Goal: Information Seeking & Learning: Learn about a topic

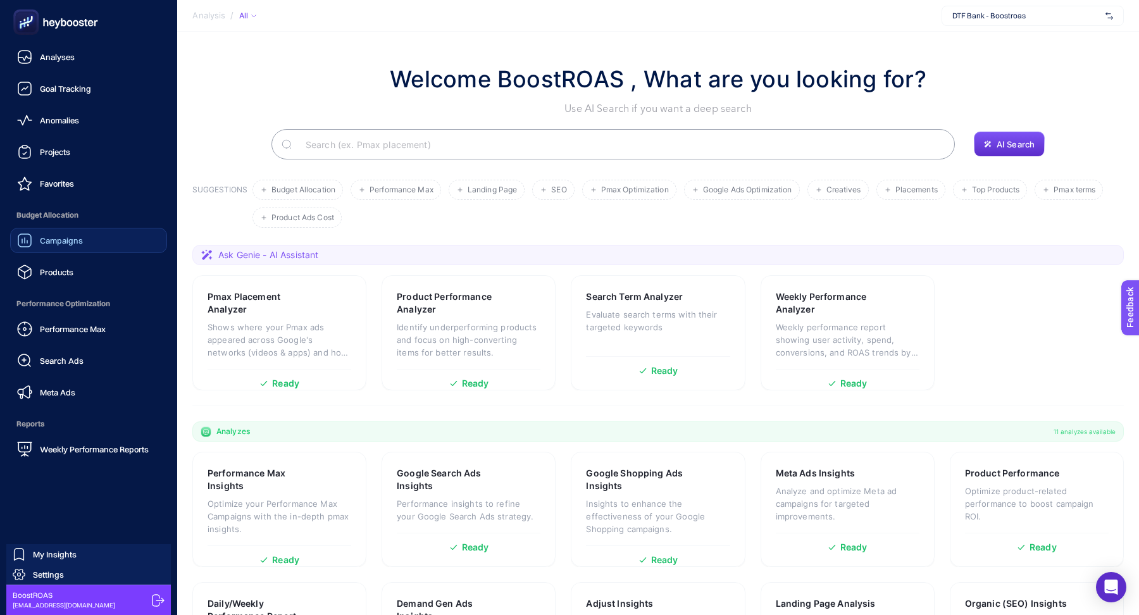
click at [67, 239] on span "Campaigns" at bounding box center [61, 240] width 43 height 10
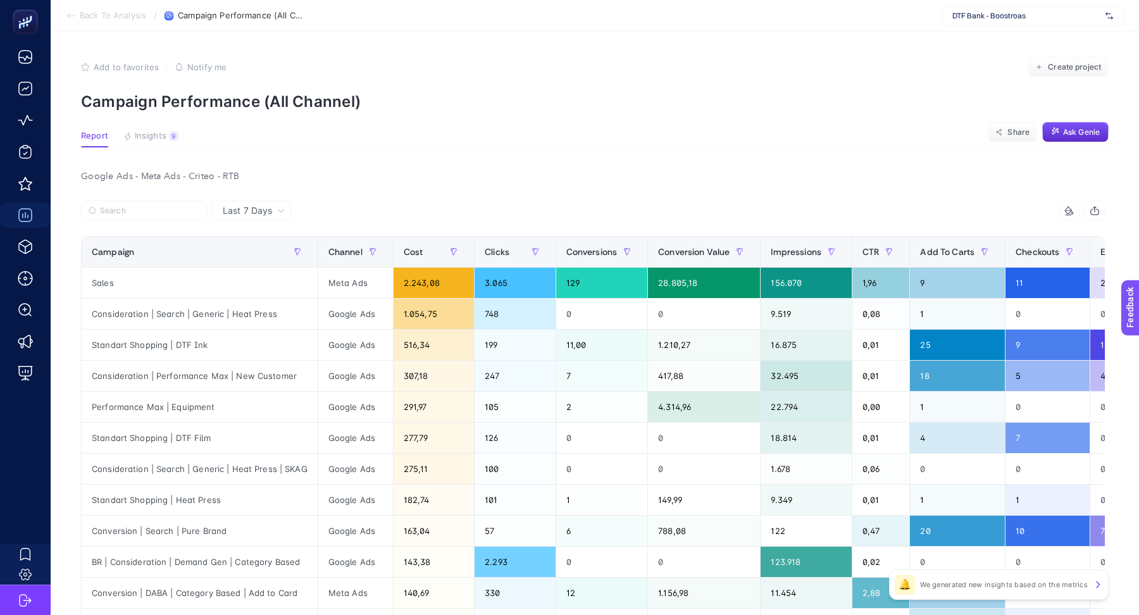
click at [999, 8] on div "DTF Bank - Boostroas" at bounding box center [1033, 16] width 182 height 20
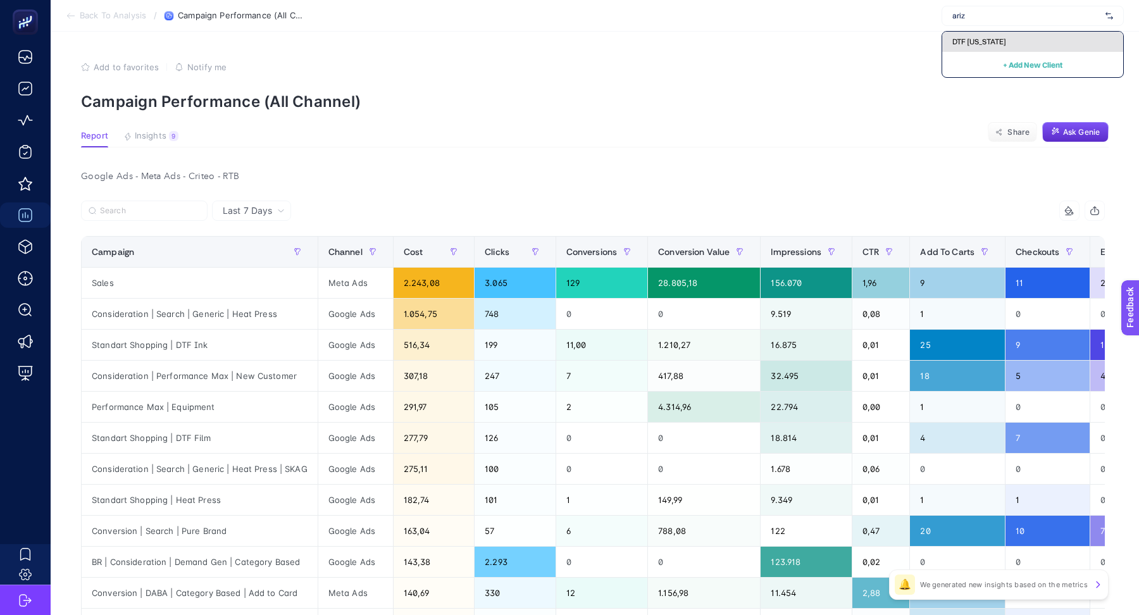
type input "ariz"
click at [972, 46] on span "DTF [US_STATE]" at bounding box center [980, 42] width 54 height 10
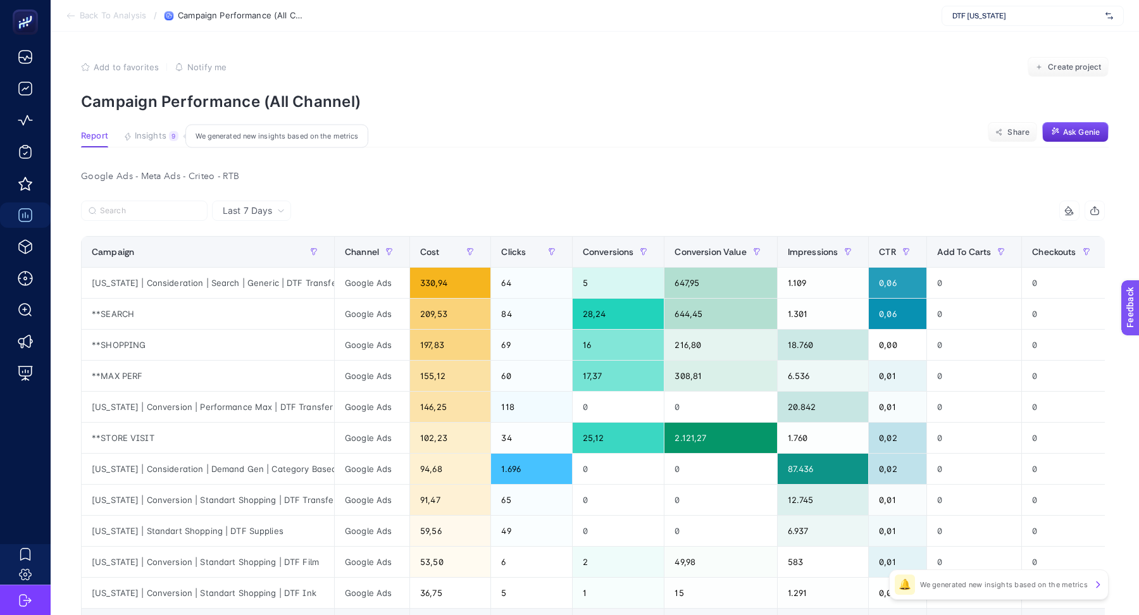
click at [153, 132] on span "Insights" at bounding box center [151, 136] width 32 height 10
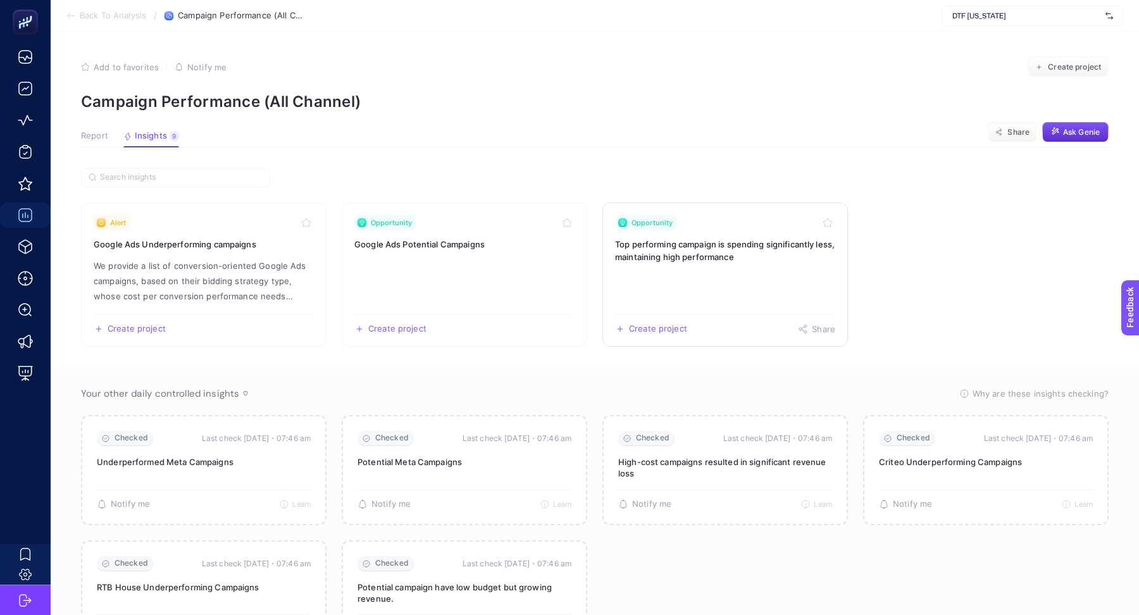
click at [668, 277] on link "Opportunity Top performing campaign is spending significantly less, maintaining…" at bounding box center [726, 275] width 246 height 144
